Goal: Task Accomplishment & Management: Manage account settings

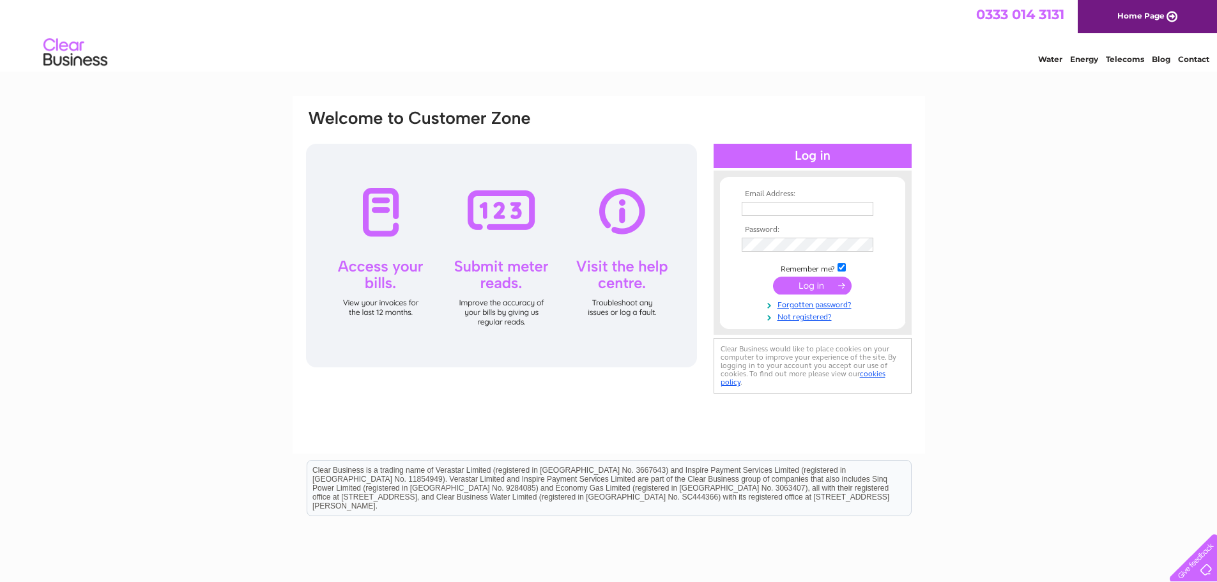
type input "MARCHMONT@theopticiansatmarchmont.co.uk"
click at [809, 286] on input "submit" at bounding box center [812, 286] width 79 height 18
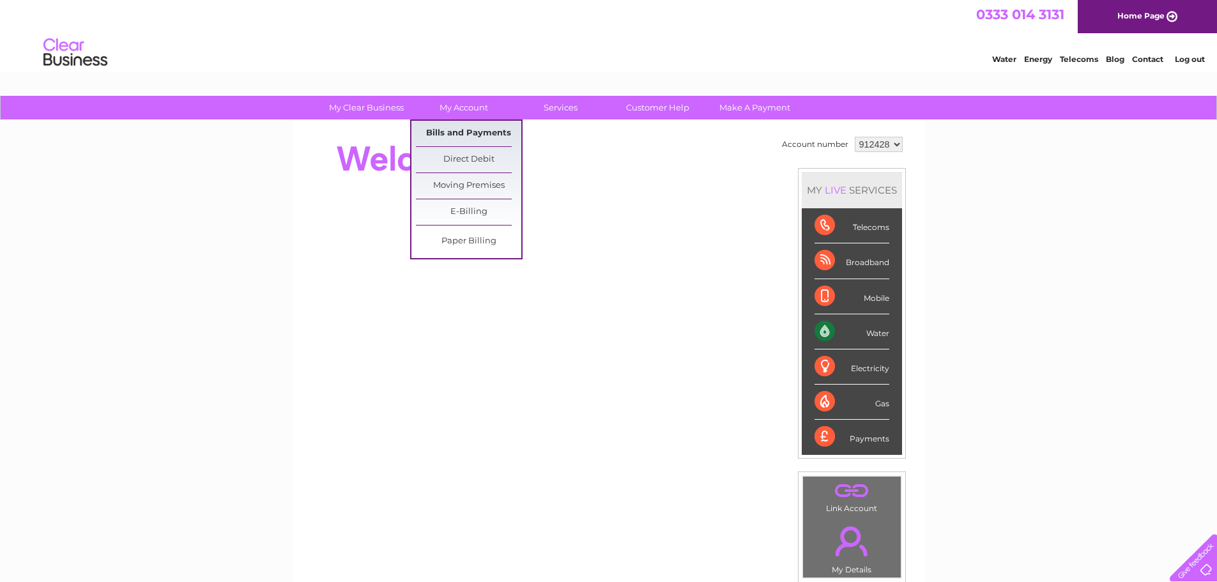
click at [464, 132] on link "Bills and Payments" at bounding box center [468, 134] width 105 height 26
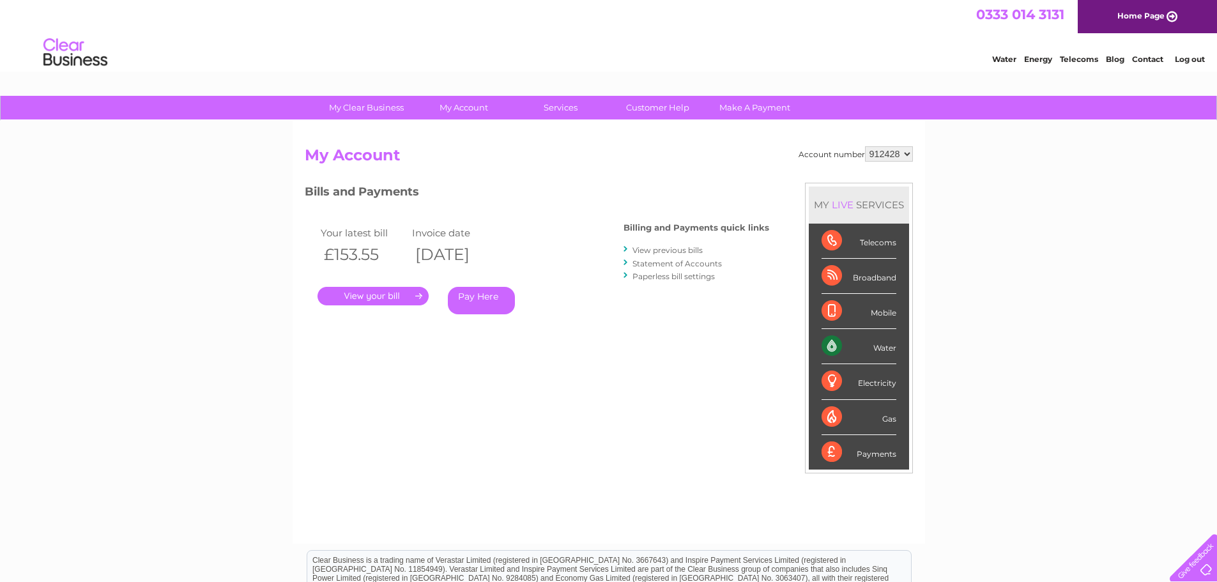
click at [345, 297] on link "." at bounding box center [372, 296] width 111 height 19
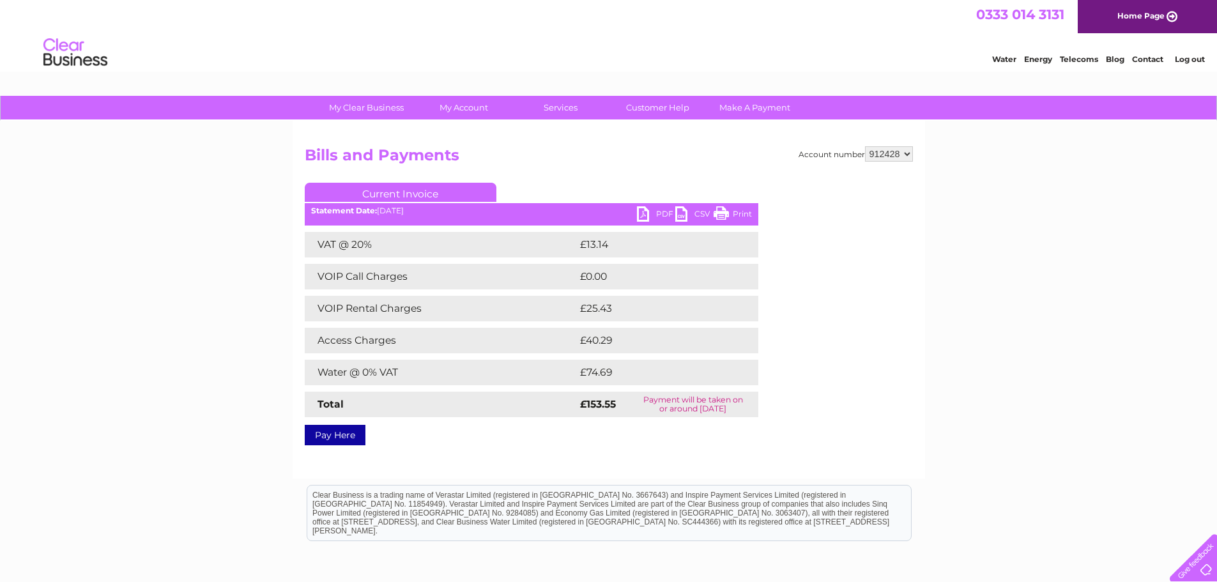
click at [643, 215] on link "PDF" at bounding box center [656, 215] width 38 height 19
click at [1085, 233] on div "My Clear Business Login Details My Details My Preferences Link Account My Accou…" at bounding box center [608, 396] width 1217 height 601
click at [645, 213] on link "PDF" at bounding box center [656, 215] width 38 height 19
